Goal: Information Seeking & Learning: Learn about a topic

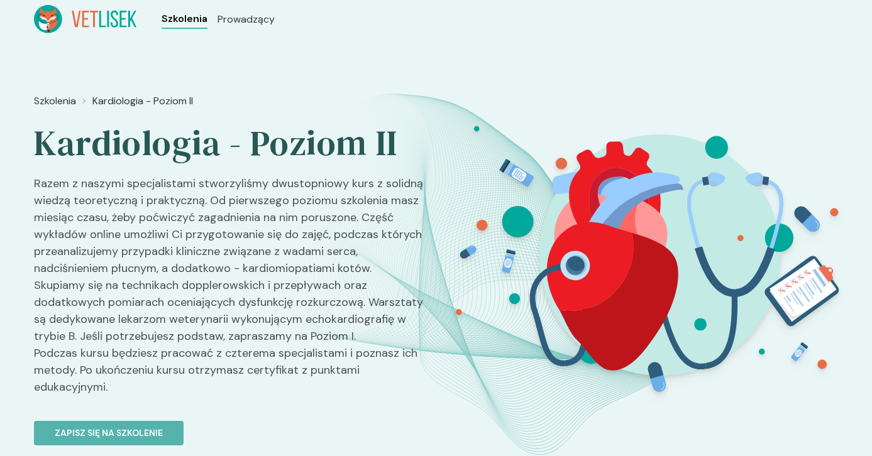
click at [165, 18] on span "Szkolenia" at bounding box center [185, 18] width 46 height 15
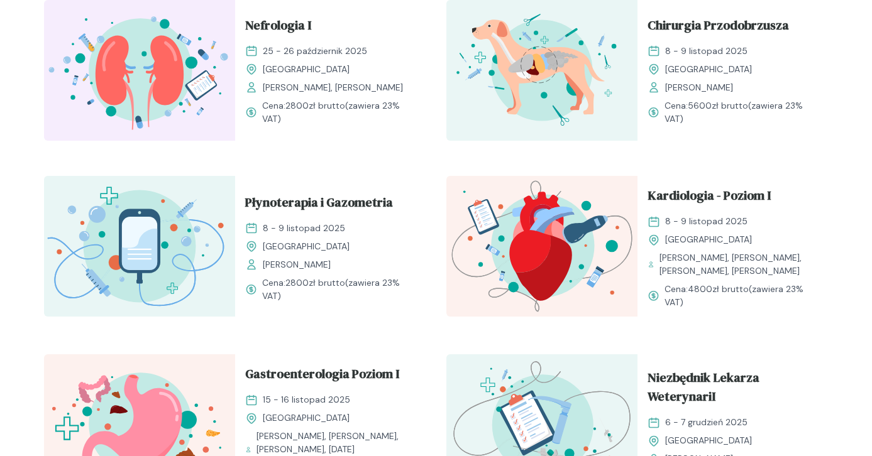
scroll to position [825, 0]
click at [673, 193] on span "Kardiologia - Poziom I" at bounding box center [709, 197] width 123 height 24
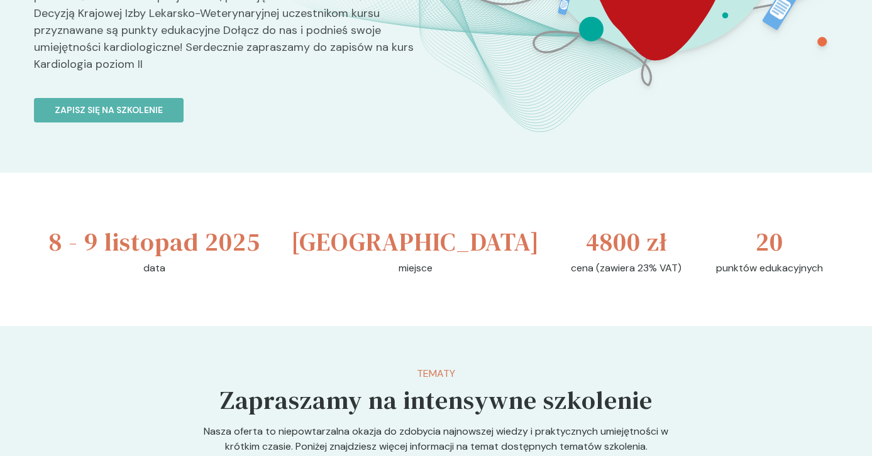
scroll to position [324, 0]
